Goal: Task Accomplishment & Management: Complete application form

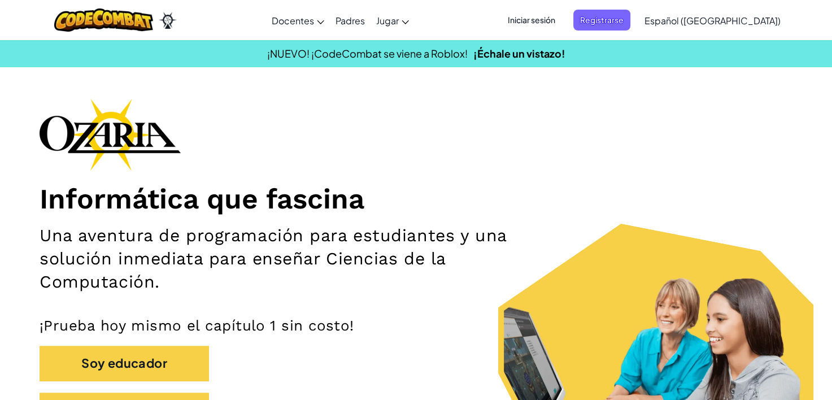
click at [560, 20] on span "Iniciar sesión" at bounding box center [531, 20] width 61 height 21
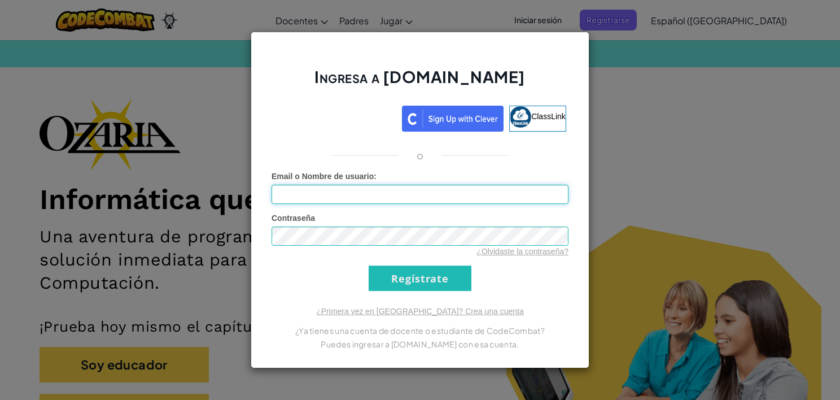
click at [423, 197] on input "Email o Nombre de usuario :" at bounding box center [420, 194] width 297 height 19
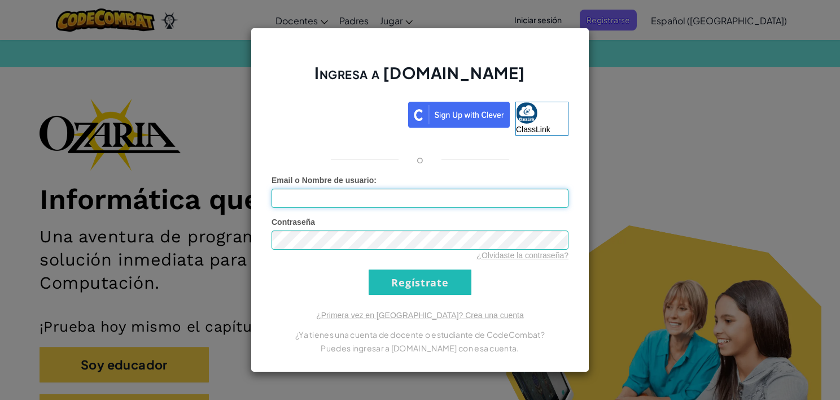
type input "[EMAIL_ADDRESS][DOMAIN_NAME]"
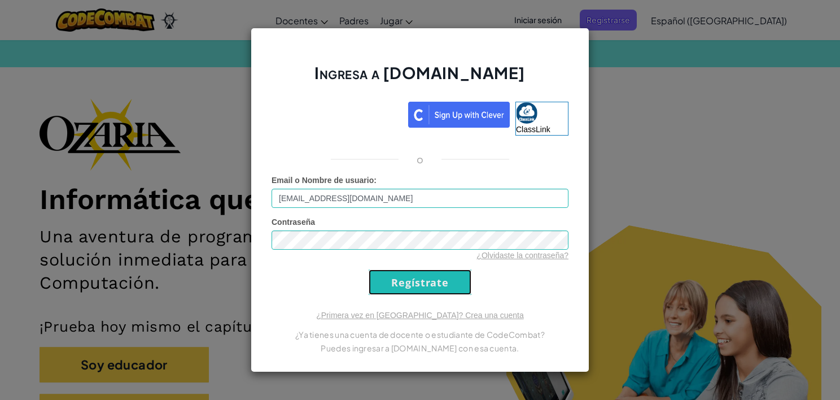
click at [418, 291] on input "Regístrate" at bounding box center [420, 281] width 103 height 25
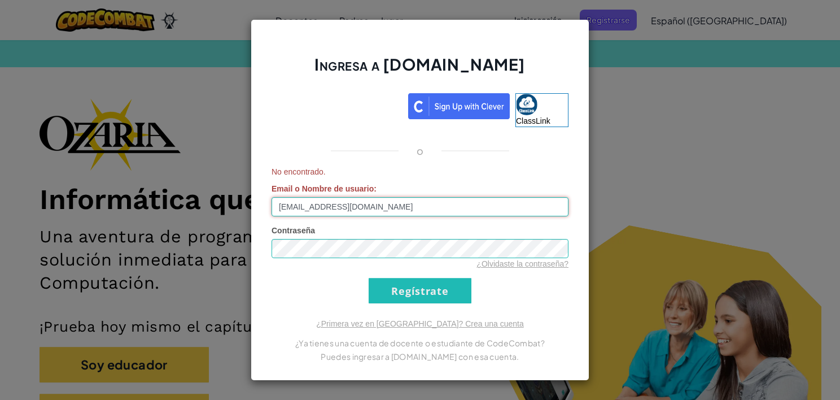
drag, startPoint x: 434, startPoint y: 215, endPoint x: 201, endPoint y: 221, distance: 232.7
click at [201, 221] on div "Ingresa a [DOMAIN_NAME] ClassLink o No encontrado. Email o Nombre de usuario : …" at bounding box center [420, 200] width 840 height 400
click at [294, 207] on input "Email o Nombre de usuario :" at bounding box center [420, 206] width 297 height 19
type input "[EMAIL_ADDRESS][DOMAIN_NAME]"
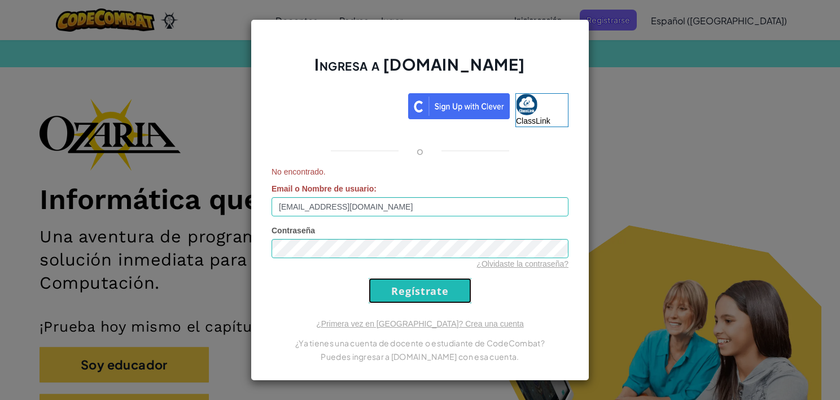
click at [414, 300] on input "Regístrate" at bounding box center [420, 290] width 103 height 25
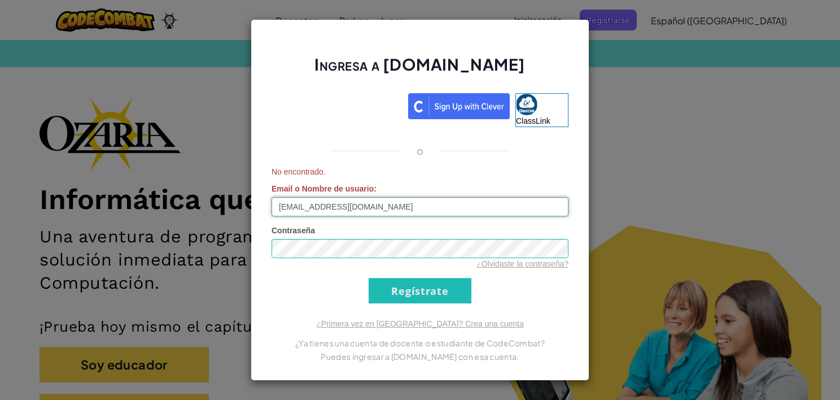
drag, startPoint x: 373, startPoint y: 215, endPoint x: 223, endPoint y: 217, distance: 150.2
click at [223, 217] on div "Ingresa a [DOMAIN_NAME] ClassLink o No encontrado. Email o Nombre de usuario : …" at bounding box center [420, 200] width 840 height 400
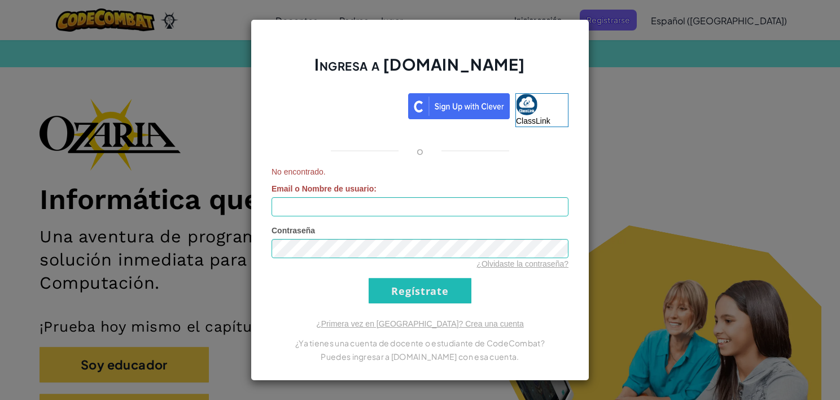
click at [310, 217] on form "No encontrado. Email o Nombre de usuario : Contraseña ¿Olvidaste la contraseña?…" at bounding box center [420, 234] width 297 height 137
click at [300, 215] on input "Email o Nombre de usuario :" at bounding box center [420, 206] width 297 height 19
click at [274, 204] on input "Email o Nombre de usuario :" at bounding box center [420, 206] width 297 height 19
click at [276, 205] on input "Email o Nombre de usuario :" at bounding box center [420, 206] width 297 height 19
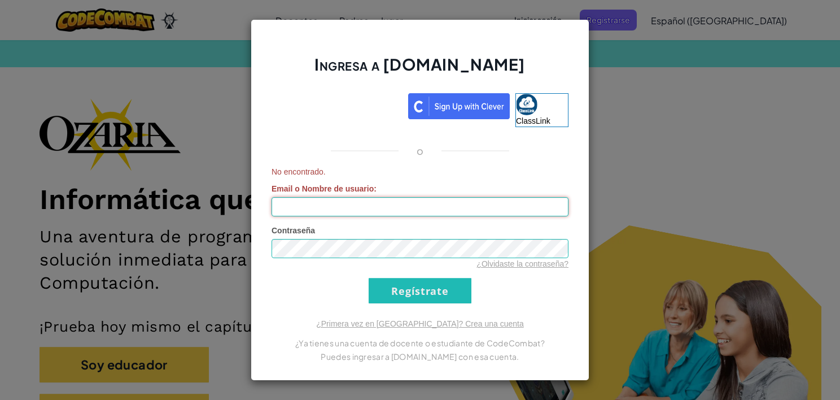
click at [276, 205] on input "Email o Nombre de usuario :" at bounding box center [420, 206] width 297 height 19
type input "a"
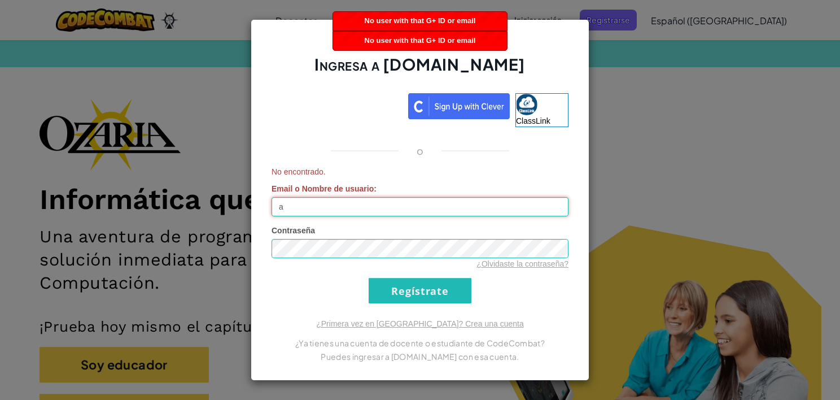
click at [344, 208] on input "a" at bounding box center [420, 206] width 297 height 19
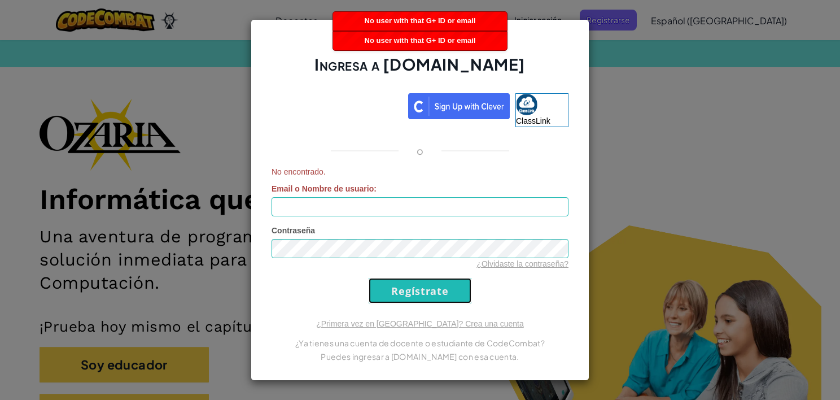
click at [430, 286] on input "Regístrate" at bounding box center [420, 290] width 103 height 25
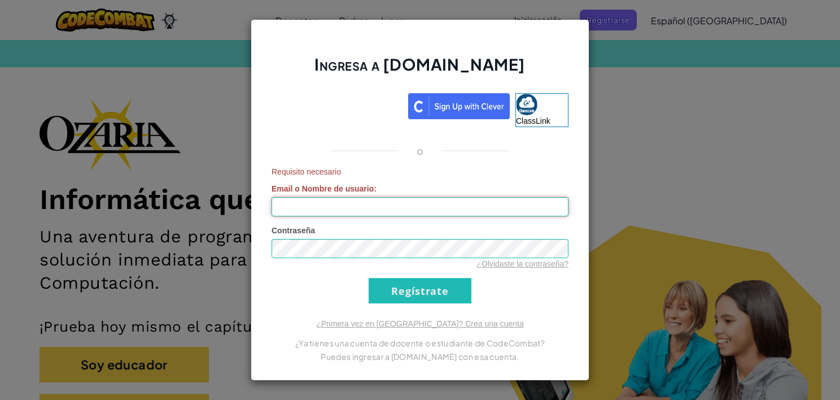
click at [391, 205] on input "Email o Nombre de usuario :" at bounding box center [420, 206] width 297 height 19
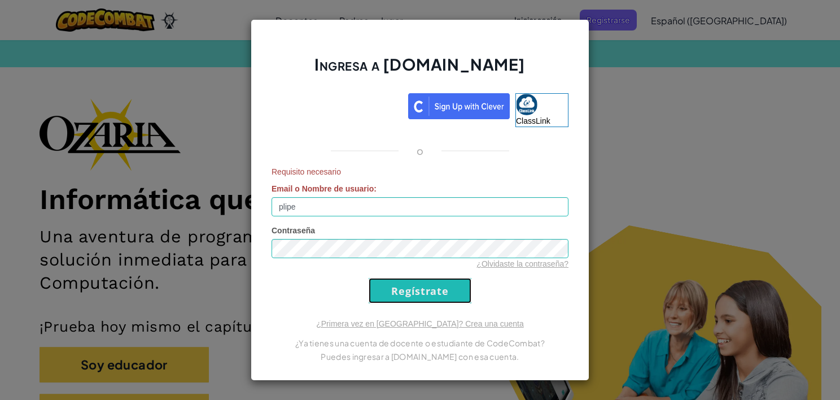
click at [418, 303] on input "Regístrate" at bounding box center [420, 290] width 103 height 25
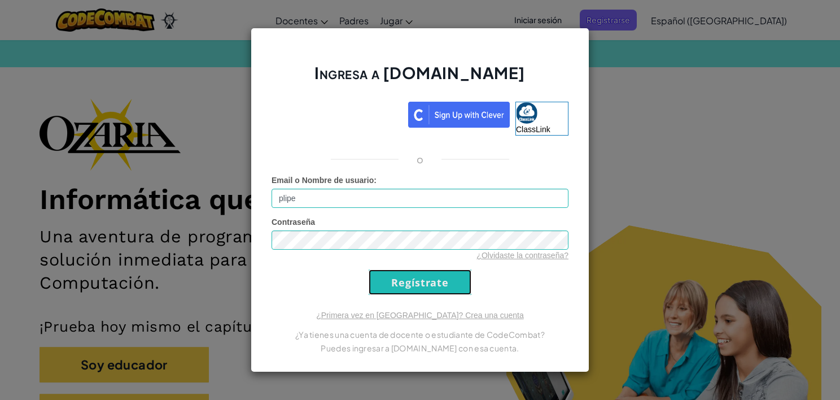
click at [411, 287] on input "Regístrate" at bounding box center [420, 281] width 103 height 25
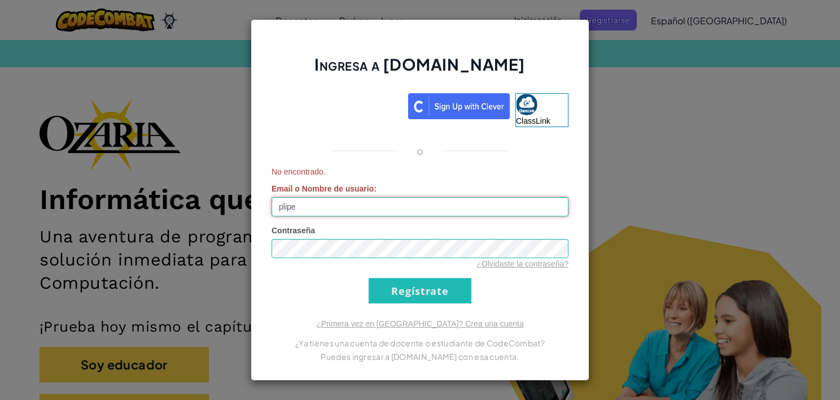
click at [312, 206] on input "plipe" at bounding box center [420, 206] width 297 height 19
type input "p"
type input "Plipe"
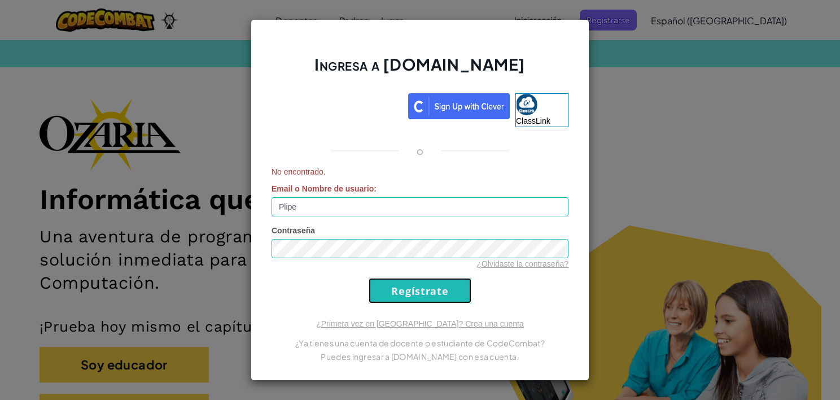
click at [382, 282] on input "Regístrate" at bounding box center [420, 290] width 103 height 25
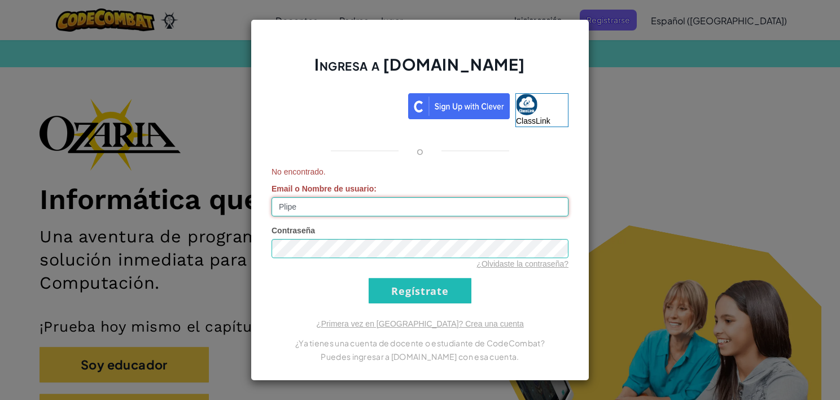
drag, startPoint x: 309, startPoint y: 200, endPoint x: 195, endPoint y: 202, distance: 114.1
click at [195, 202] on div "Ingresa a [DOMAIN_NAME] ClassLink o No encontrado. Email o Nombre de usuario : …" at bounding box center [420, 200] width 840 height 400
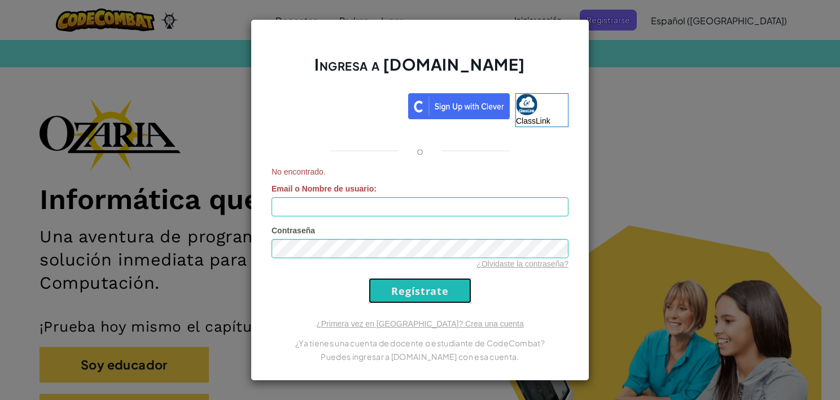
click at [427, 292] on input "Regístrate" at bounding box center [420, 290] width 103 height 25
click at [411, 293] on input "Regístrate" at bounding box center [420, 290] width 103 height 25
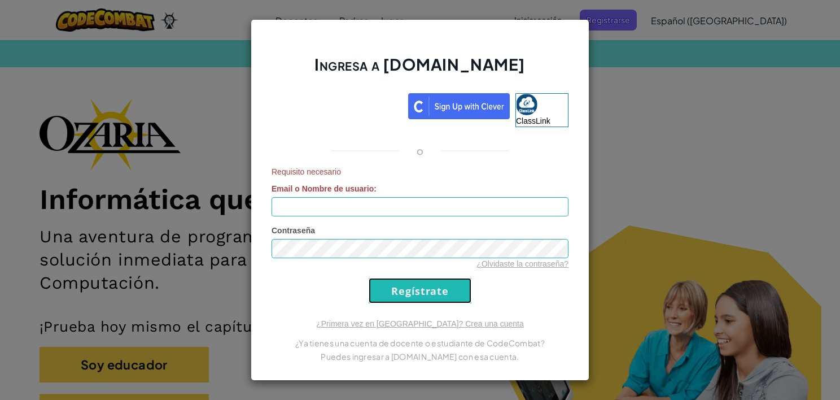
click at [411, 293] on input "Regístrate" at bounding box center [420, 290] width 103 height 25
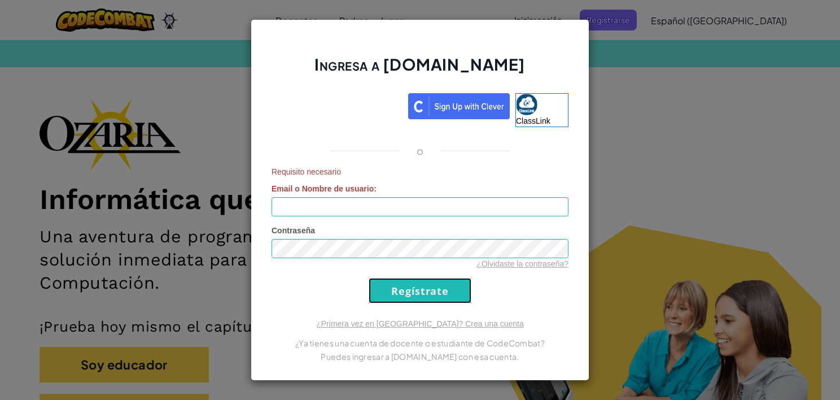
click at [411, 293] on input "Regístrate" at bounding box center [420, 290] width 103 height 25
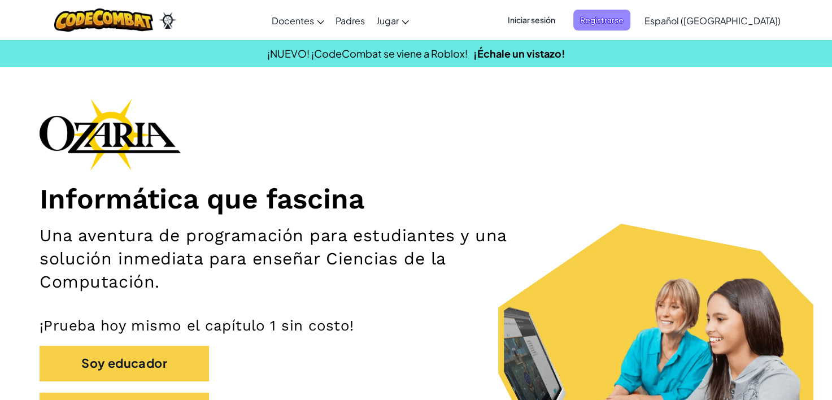
click at [612, 23] on span "Registrarse" at bounding box center [601, 20] width 57 height 21
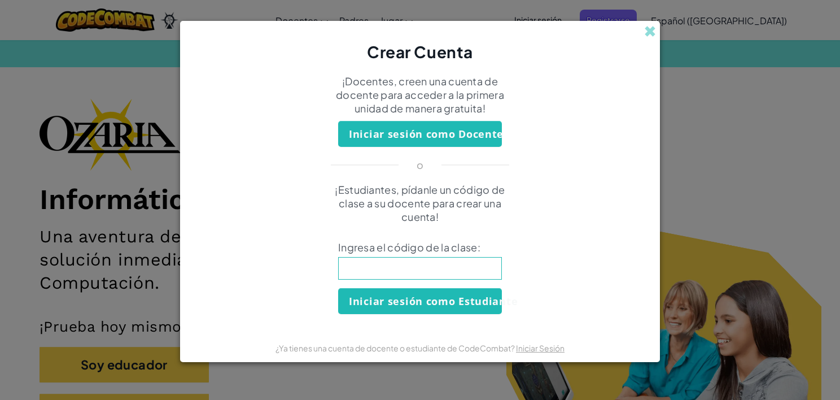
click at [411, 272] on input at bounding box center [420, 268] width 164 height 23
click at [643, 29] on div "Crear Cuenta" at bounding box center [420, 42] width 480 height 42
click at [651, 32] on span at bounding box center [650, 31] width 12 height 12
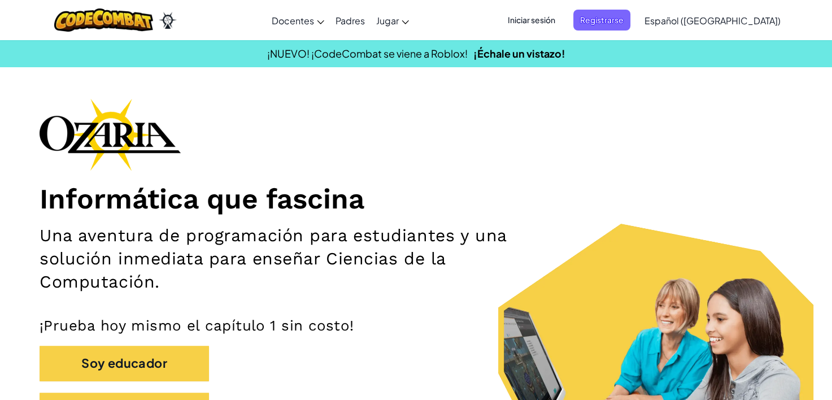
click at [562, 19] on span "Iniciar sesión" at bounding box center [531, 20] width 61 height 21
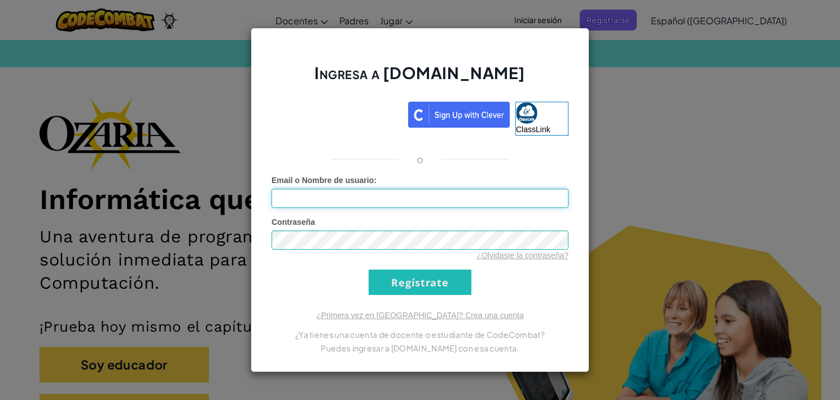
click at [373, 193] on input "Email o Nombre de usuario :" at bounding box center [420, 198] width 297 height 19
click at [346, 203] on input "Email o Nombre de usuario :" at bounding box center [420, 198] width 297 height 19
drag, startPoint x: 302, startPoint y: 201, endPoint x: 274, endPoint y: 203, distance: 27.7
click at [274, 203] on input "Email o Nombre de usuario :" at bounding box center [420, 198] width 297 height 19
type input "L"
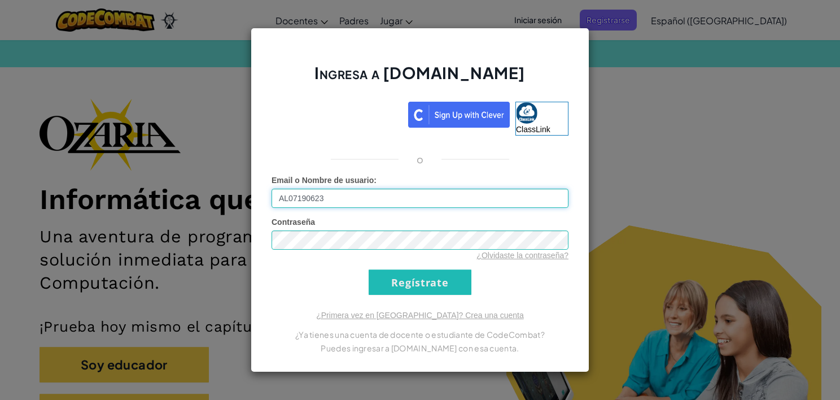
click at [331, 197] on input "AL07190623" at bounding box center [420, 198] width 297 height 19
type input "[EMAIL_ADDRESS][DOMAIN_NAME]"
click at [324, 251] on div "¿Olvidaste la contraseña?" at bounding box center [420, 255] width 297 height 11
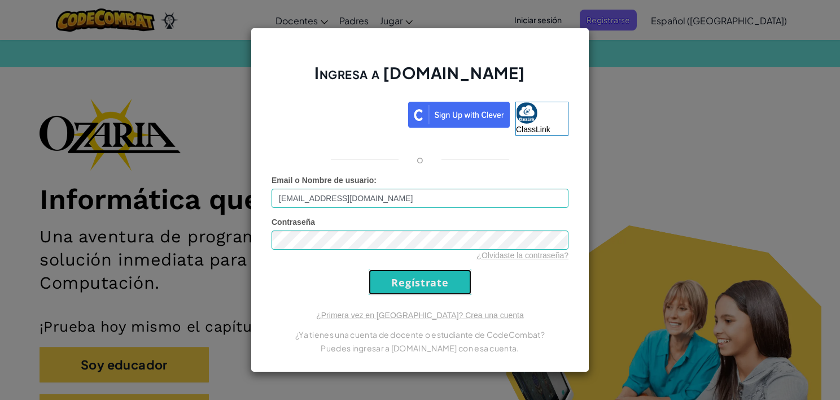
click at [443, 276] on input "Regístrate" at bounding box center [420, 281] width 103 height 25
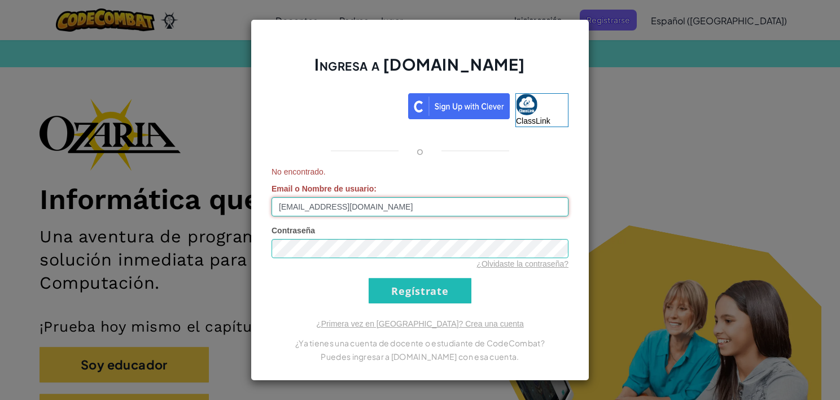
click at [414, 201] on input "[EMAIL_ADDRESS][DOMAIN_NAME]" at bounding box center [420, 206] width 297 height 19
drag, startPoint x: 441, startPoint y: 199, endPoint x: 198, endPoint y: 195, distance: 243.4
click at [198, 195] on div "Ingresa a [DOMAIN_NAME] ClassLink o No encontrado. Email o Nombre de usuario : …" at bounding box center [420, 200] width 840 height 400
type input "Plipe"
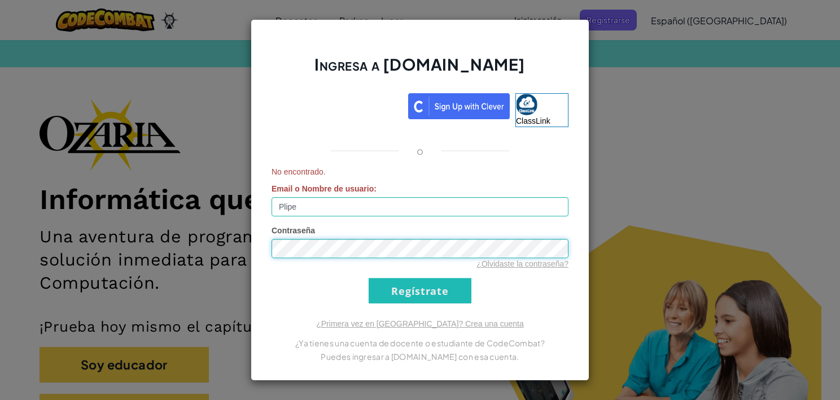
click at [168, 241] on div "Ingresa a [DOMAIN_NAME] ClassLink o No encontrado. Email o Nombre de usuario : …" at bounding box center [420, 200] width 840 height 400
click at [401, 296] on input "Regístrate" at bounding box center [420, 290] width 103 height 25
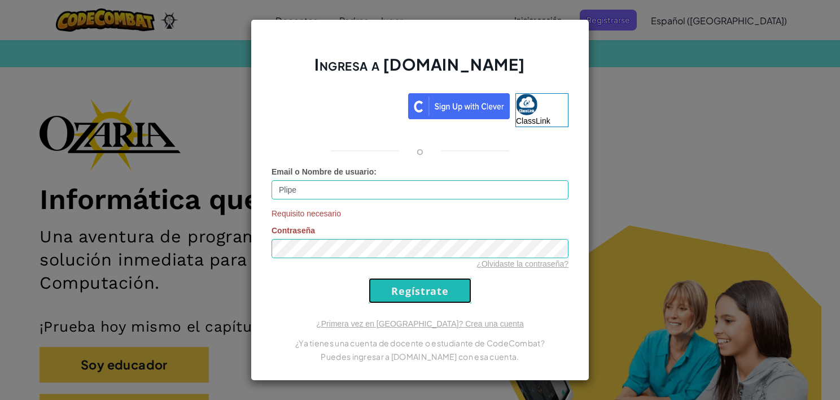
click at [393, 287] on input "Regístrate" at bounding box center [420, 290] width 103 height 25
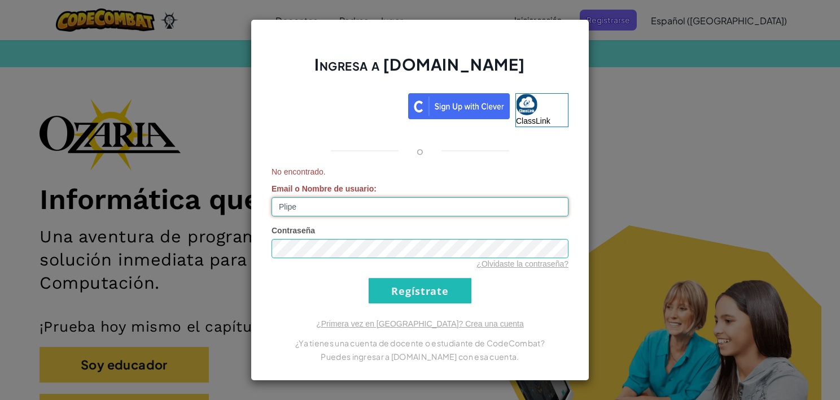
drag, startPoint x: 335, startPoint y: 211, endPoint x: 237, endPoint y: 208, distance: 98.3
click at [237, 208] on div "Ingresa a [DOMAIN_NAME] ClassLink o No encontrado. Email o Nombre de usuario : …" at bounding box center [420, 200] width 840 height 400
type input "[EMAIL_ADDRESS][DOMAIN_NAME]"
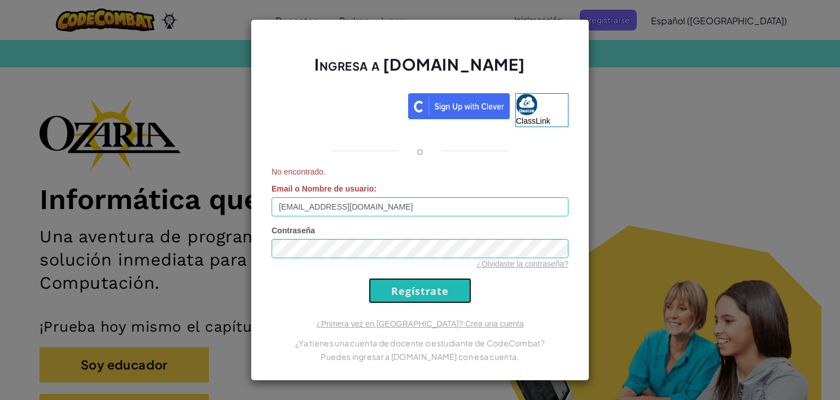
click at [429, 287] on input "Regístrate" at bounding box center [420, 290] width 103 height 25
click at [412, 276] on form "No encontrado. Email o Nombre de usuario : [EMAIL_ADDRESS][DOMAIN_NAME] Contras…" at bounding box center [420, 234] width 297 height 137
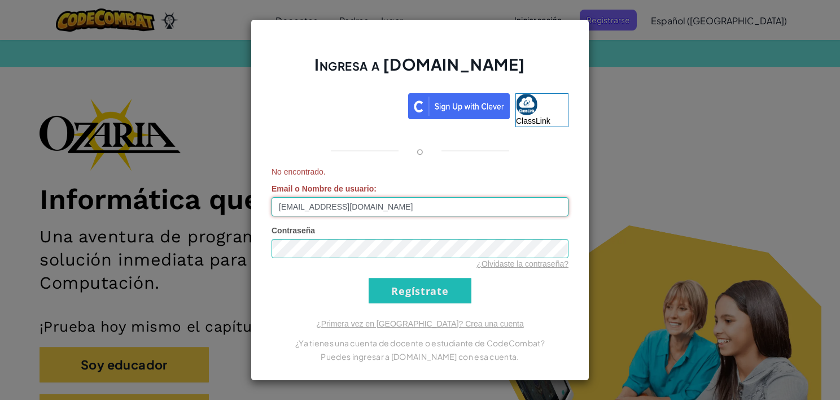
drag, startPoint x: 397, startPoint y: 211, endPoint x: 206, endPoint y: 197, distance: 191.4
click at [206, 197] on div "Ingresa a [DOMAIN_NAME] ClassLink o No encontrado. Email o Nombre de usuario : …" at bounding box center [420, 200] width 840 height 400
type input "[EMAIL_ADDRESS][DOMAIN_NAME]"
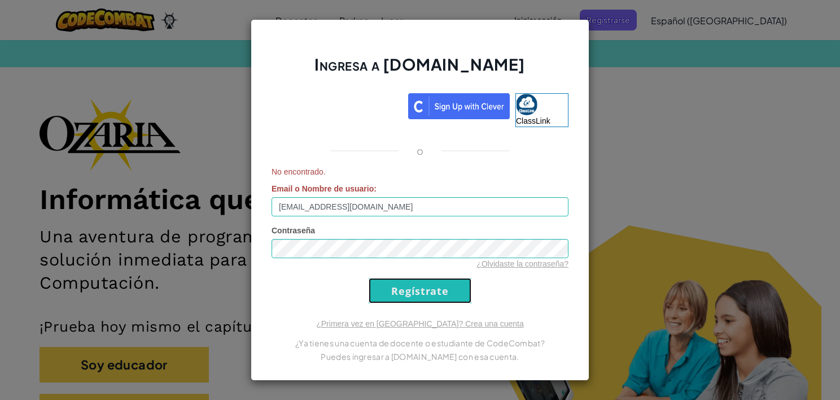
click at [391, 292] on input "Regístrate" at bounding box center [420, 290] width 103 height 25
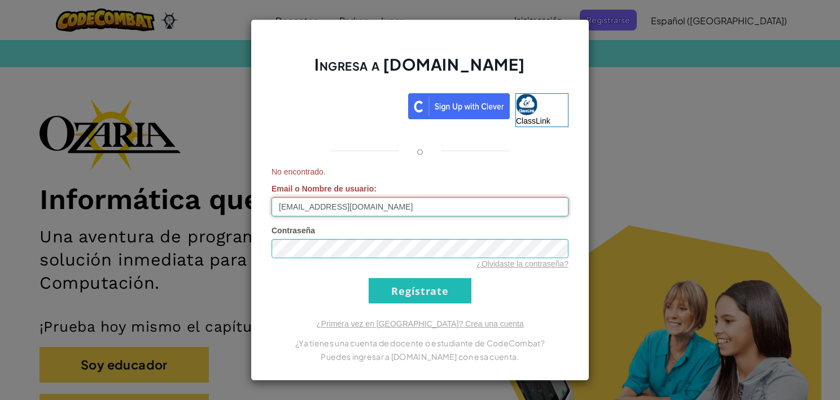
drag, startPoint x: 377, startPoint y: 206, endPoint x: 183, endPoint y: 199, distance: 194.4
click at [183, 199] on div "Ingresa a [DOMAIN_NAME] ClassLink o No encontrado. Email o Nombre de usuario : …" at bounding box center [420, 200] width 840 height 400
type input "A"
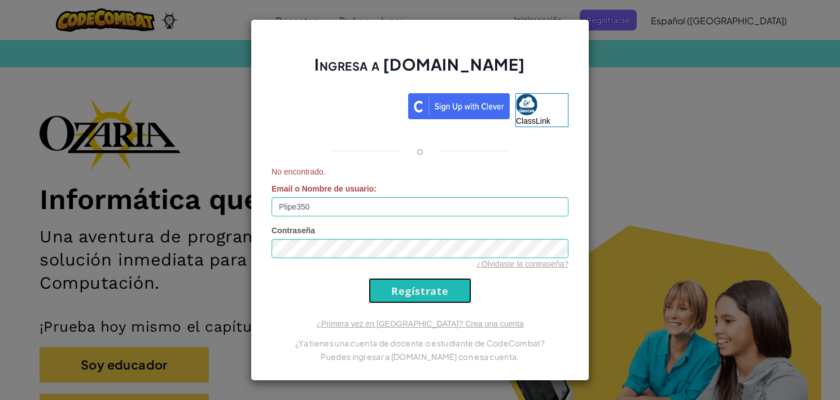
click at [411, 294] on input "Regístrate" at bounding box center [420, 290] width 103 height 25
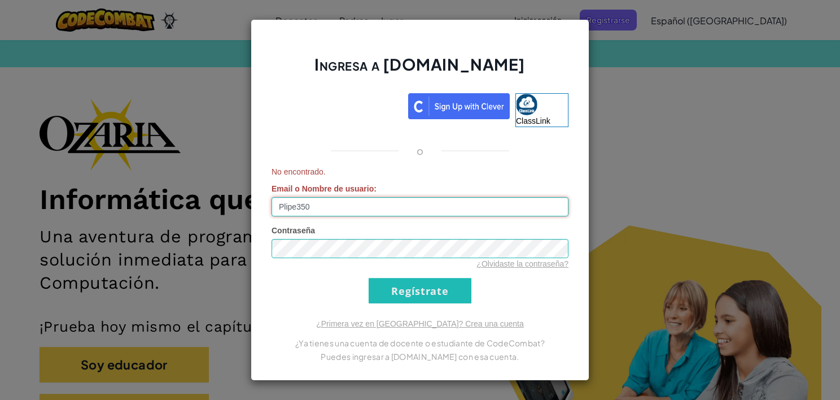
click at [342, 201] on input "Plipe350" at bounding box center [420, 206] width 297 height 19
type input "P"
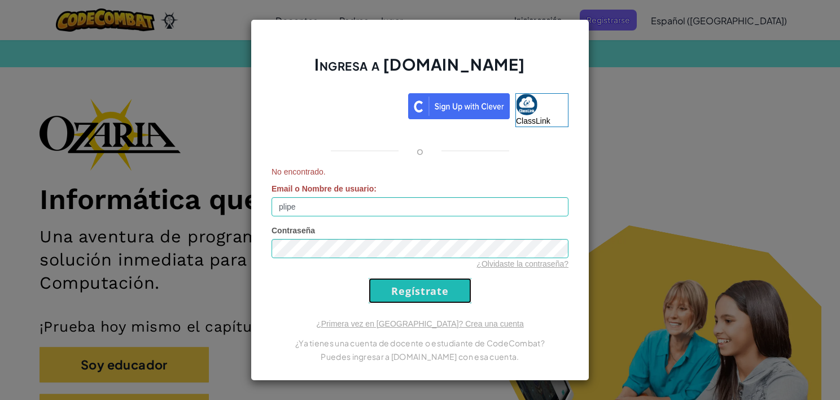
click at [400, 293] on input "Regístrate" at bounding box center [420, 290] width 103 height 25
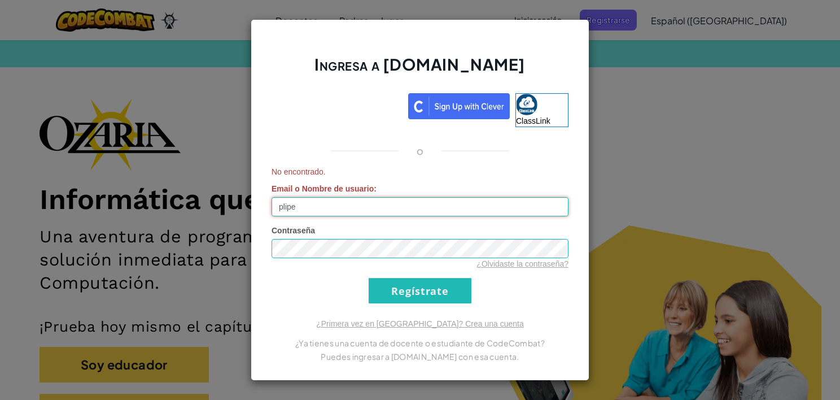
click at [345, 203] on input "plipe" at bounding box center [420, 206] width 297 height 19
type input "p"
type input "Plipe"
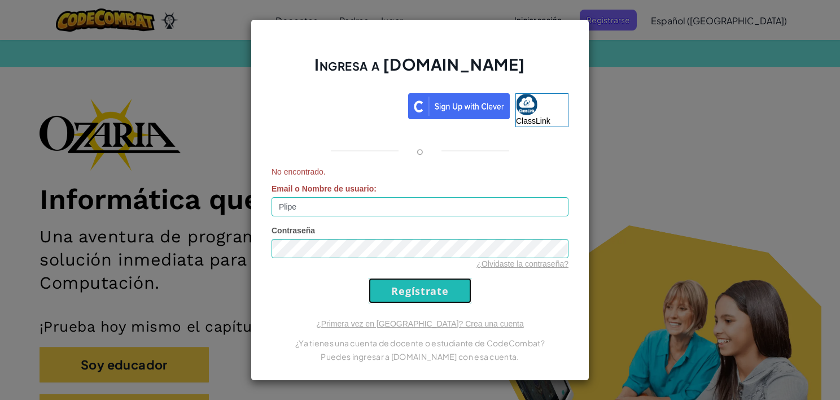
click at [411, 294] on input "Regístrate" at bounding box center [420, 290] width 103 height 25
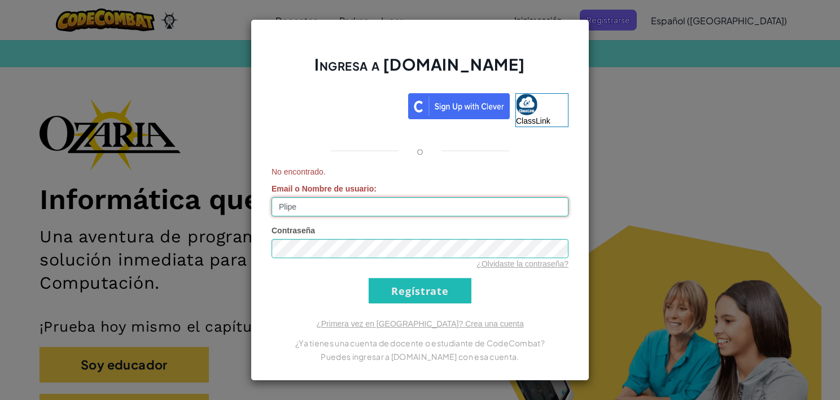
click at [331, 206] on input "Plipe" at bounding box center [420, 206] width 297 height 19
drag, startPoint x: 331, startPoint y: 206, endPoint x: 260, endPoint y: 204, distance: 71.7
click at [260, 204] on div "Ingresa a [DOMAIN_NAME] ClassLink o No encontrado. Email o Nombre de usuario : …" at bounding box center [420, 199] width 339 height 361
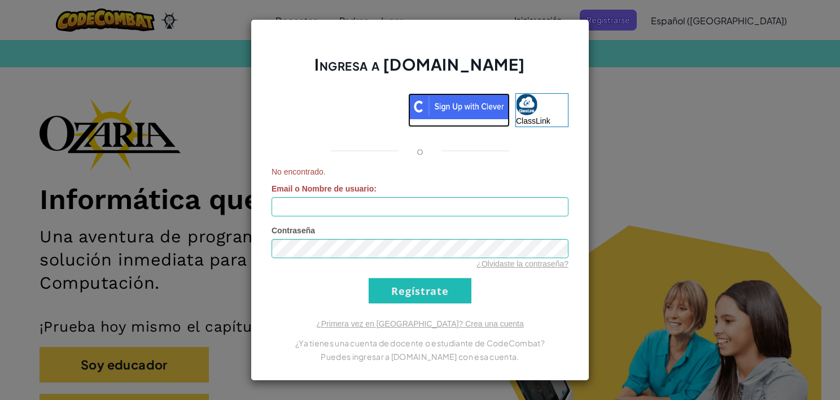
click at [470, 102] on img at bounding box center [459, 106] width 102 height 26
click at [541, 106] on link "ClassLink" at bounding box center [542, 110] width 53 height 34
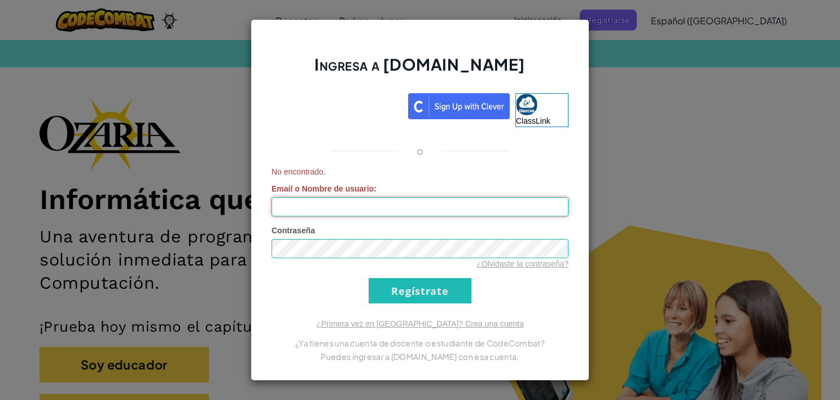
click at [327, 209] on input "Email o Nombre de usuario :" at bounding box center [420, 206] width 297 height 19
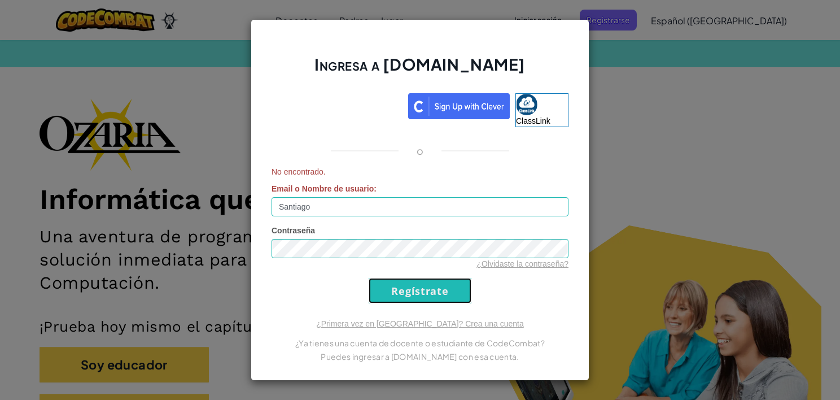
click at [405, 284] on input "Regístrate" at bounding box center [420, 290] width 103 height 25
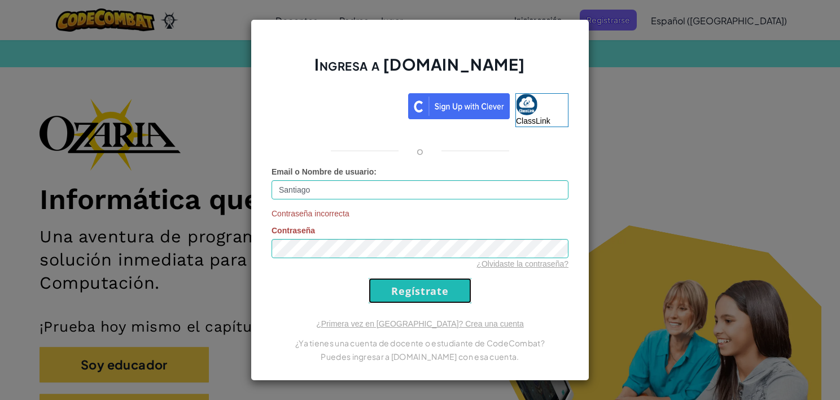
click at [389, 296] on input "Regístrate" at bounding box center [420, 290] width 103 height 25
click at [422, 296] on input "Regístrate" at bounding box center [420, 290] width 103 height 25
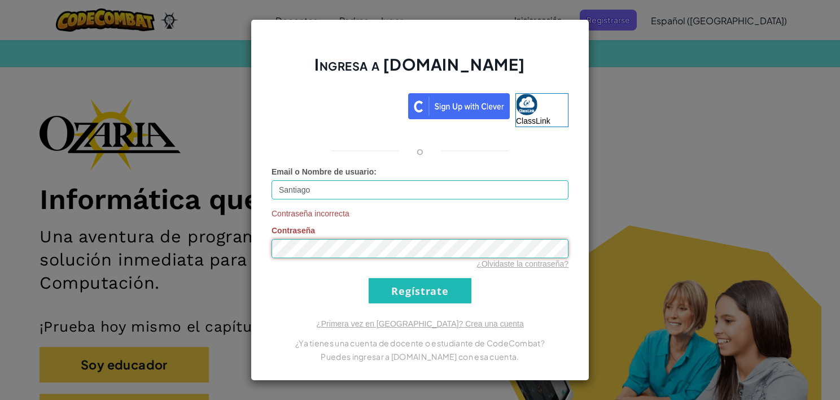
click at [369, 278] on input "Regístrate" at bounding box center [420, 290] width 103 height 25
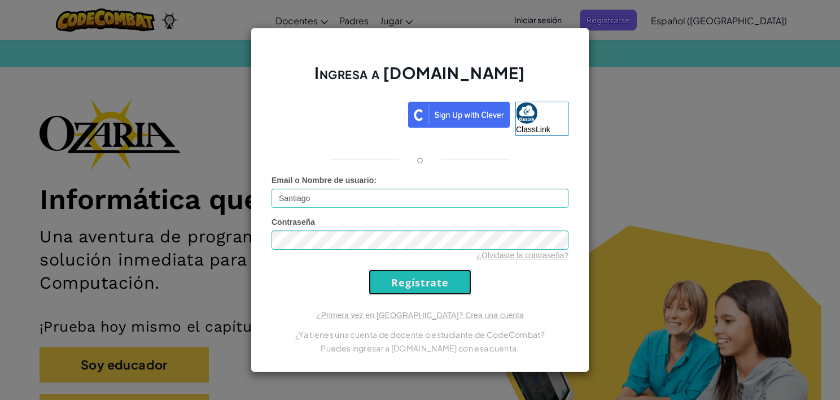
click at [424, 280] on input "Regístrate" at bounding box center [420, 281] width 103 height 25
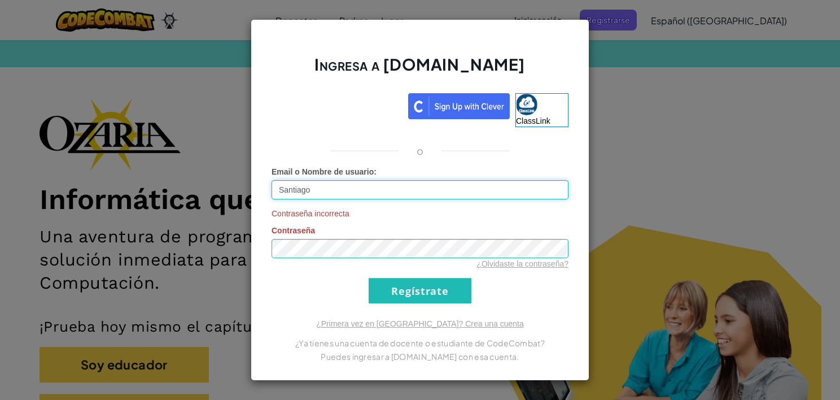
click at [377, 186] on input "Santiago" at bounding box center [420, 189] width 297 height 19
click at [386, 293] on input "Regístrate" at bounding box center [420, 290] width 103 height 25
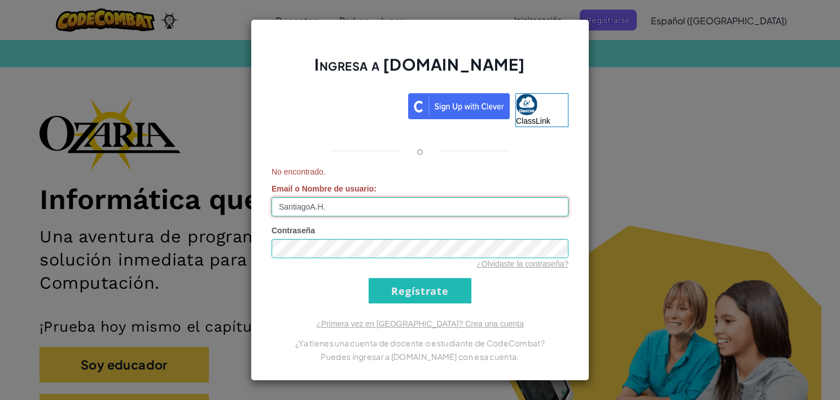
click at [337, 200] on input "SantiagoA.H." at bounding box center [420, 206] width 297 height 19
click at [309, 206] on input "SantiagoA.H." at bounding box center [420, 206] width 297 height 19
type input "Santiago.A.H."
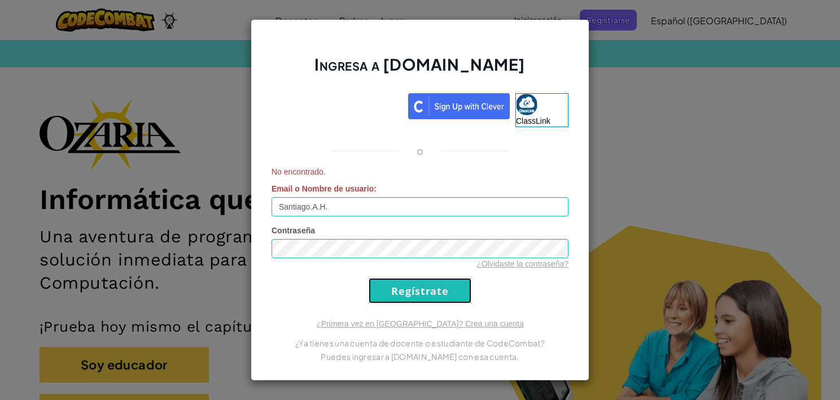
click at [402, 285] on input "Regístrate" at bounding box center [420, 290] width 103 height 25
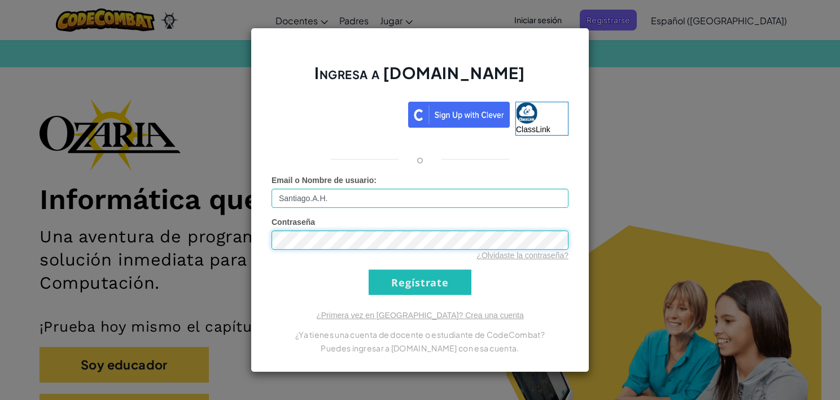
click at [247, 241] on div "Ingresa a [DOMAIN_NAME] ClassLink o Email o Nombre de usuario : Santiago.[PERSO…" at bounding box center [420, 200] width 840 height 400
